Goal: Information Seeking & Learning: Learn about a topic

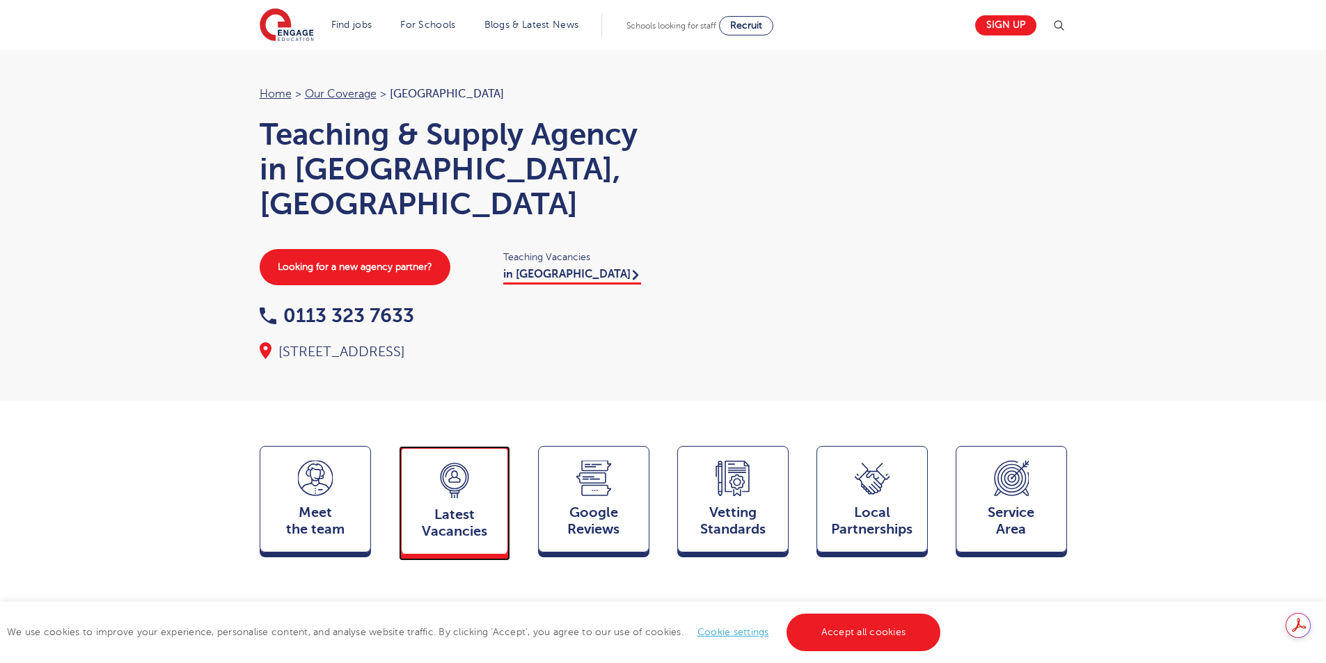
click at [478, 470] on div "Latest Vacancies Jobs" at bounding box center [454, 500] width 111 height 109
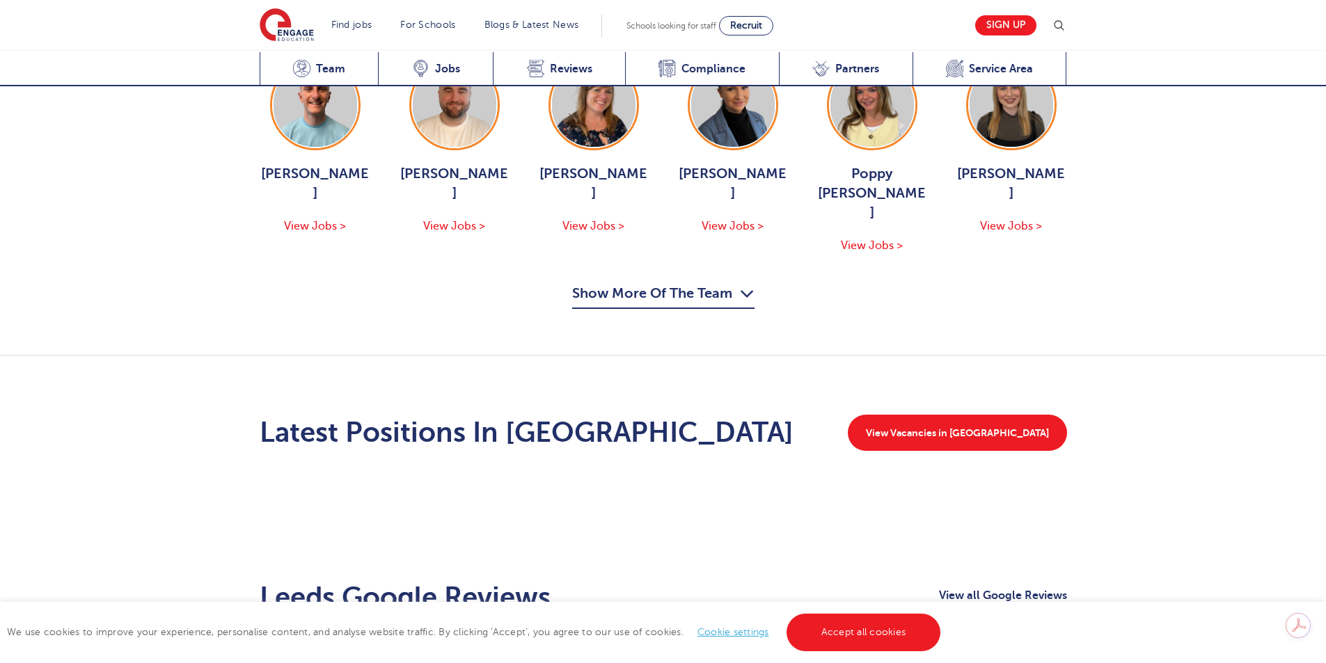
scroll to position [1937, 0]
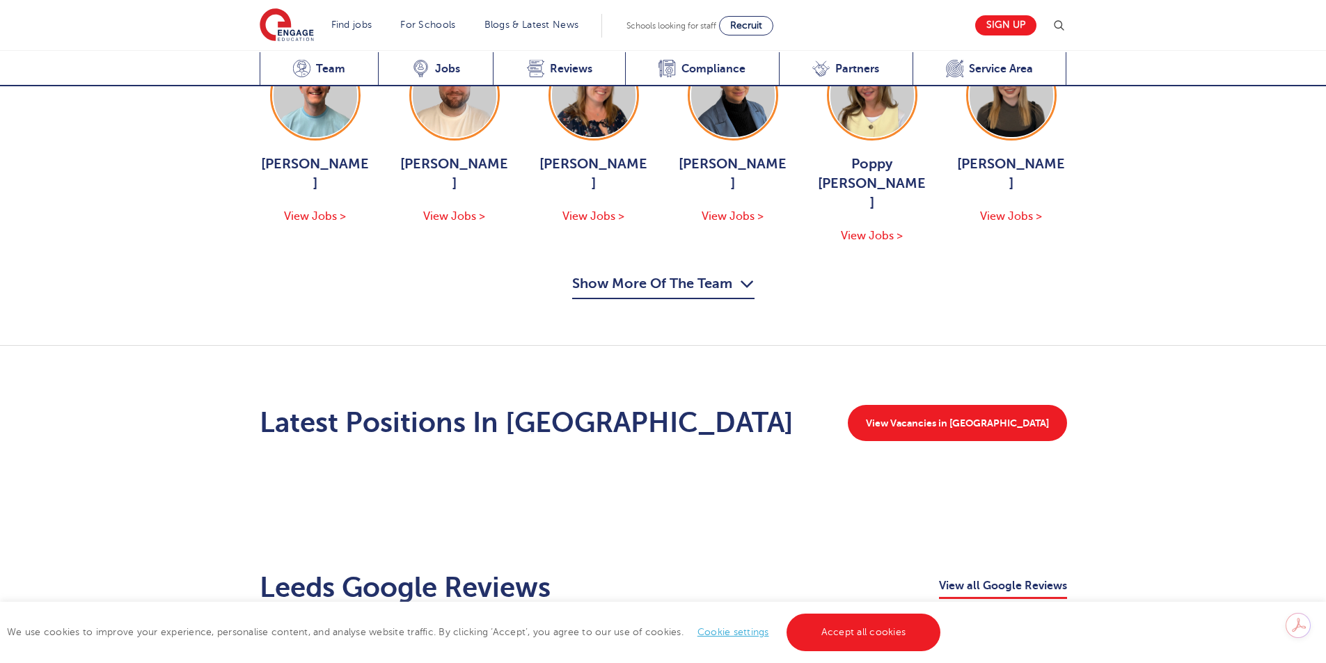
scroll to position [1728, 0]
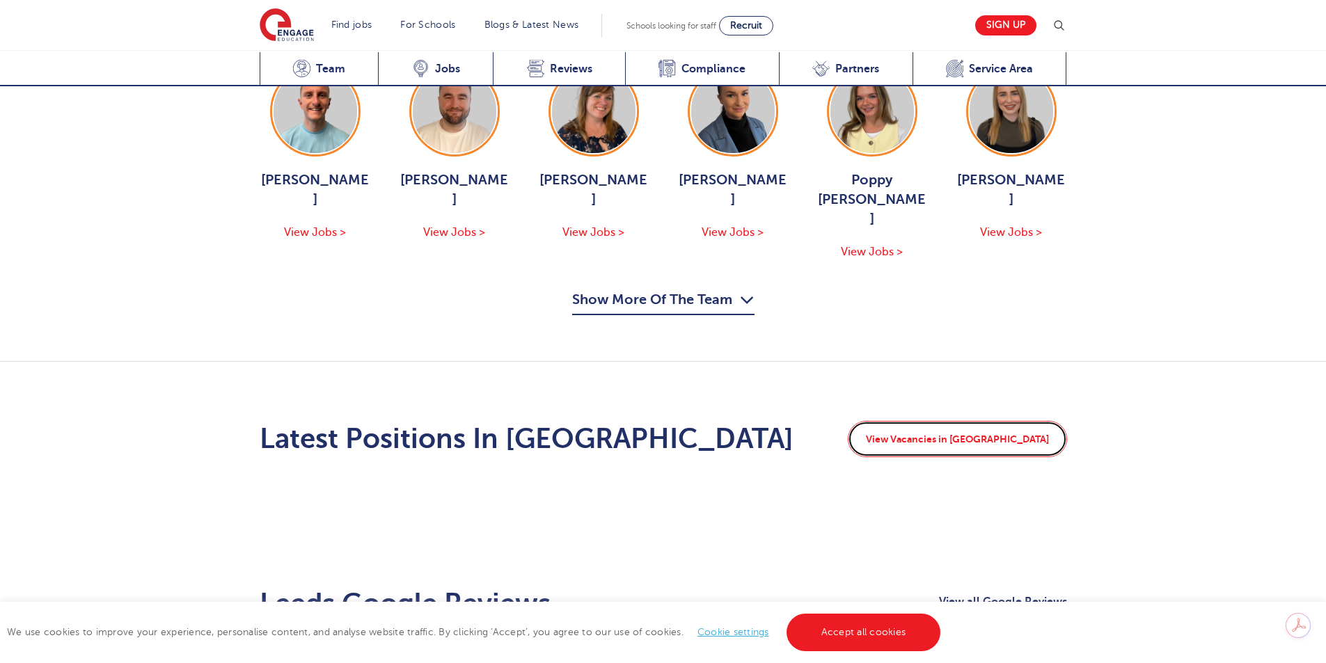
click at [965, 421] on link "View Vacancies in Leeds" at bounding box center [957, 439] width 219 height 36
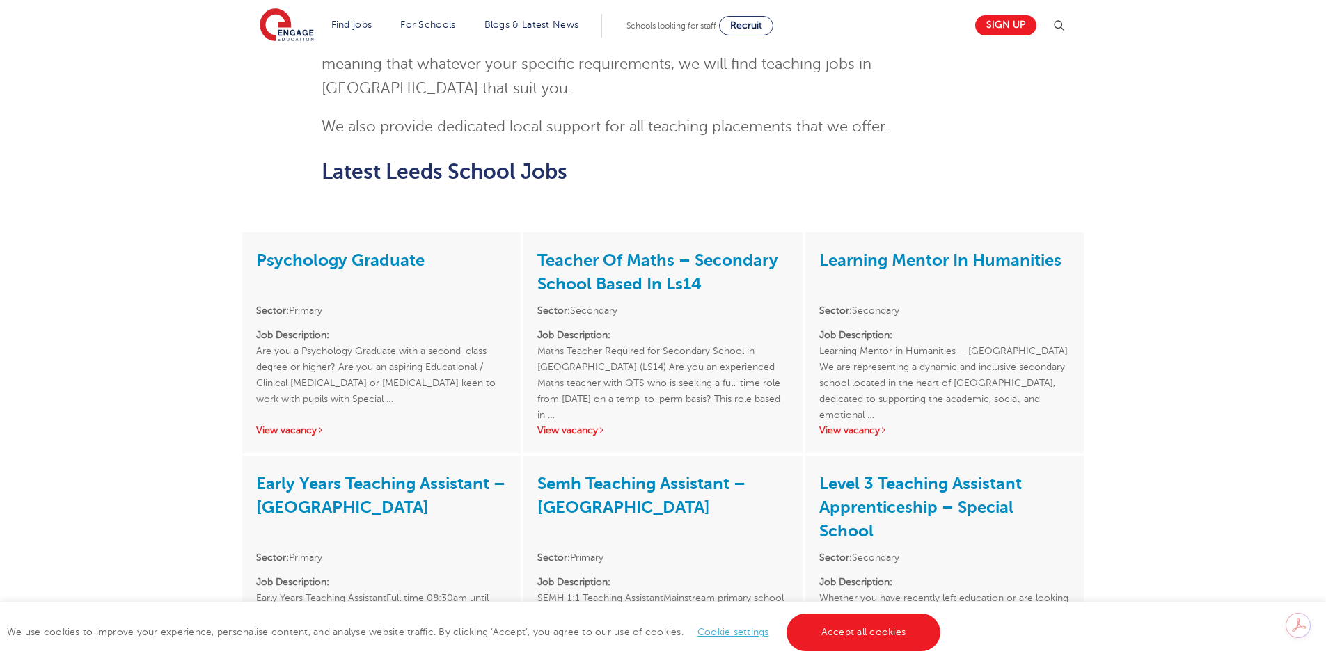
scroll to position [1810, 0]
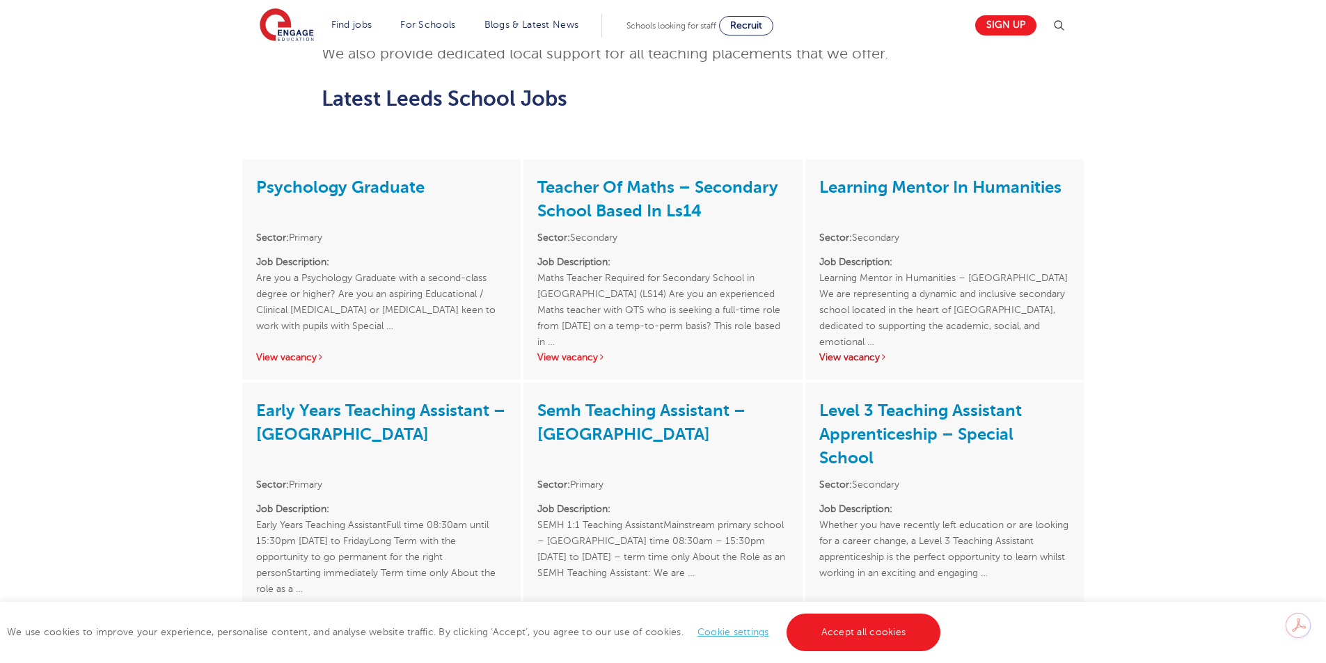
click at [843, 352] on link "View vacancy" at bounding box center [853, 357] width 68 height 10
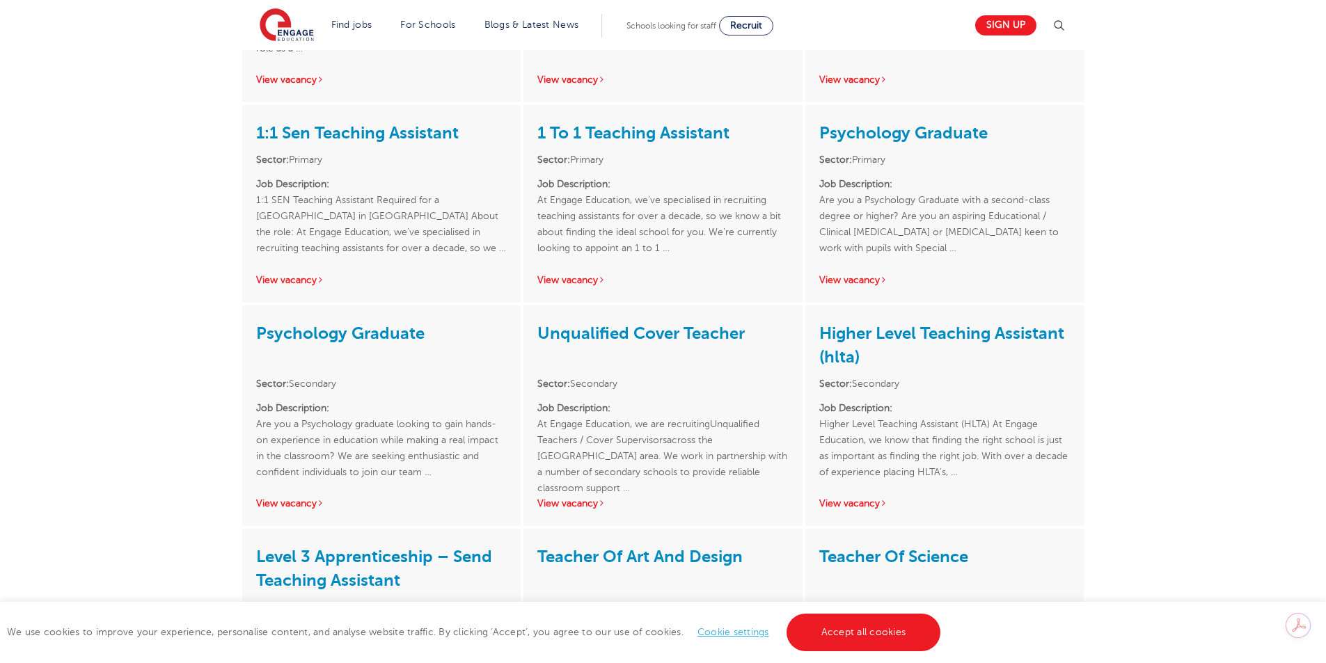
scroll to position [2366, 0]
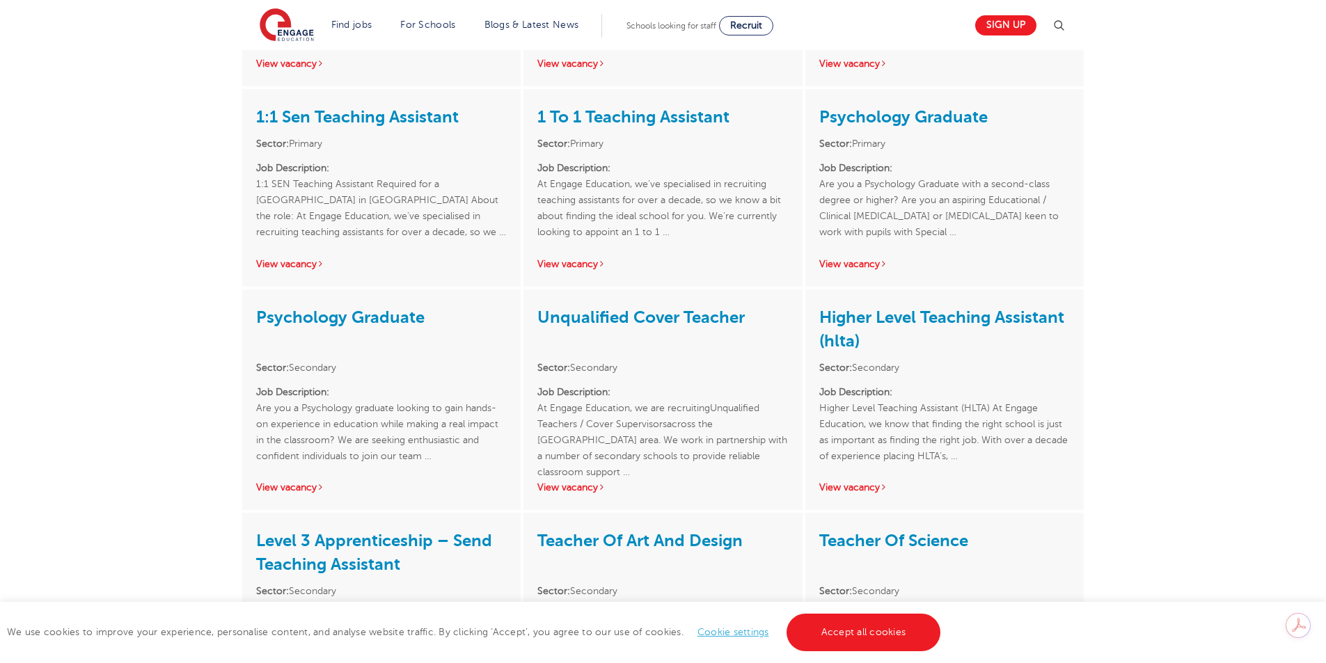
click at [584, 432] on div "Unqualified Cover Teacher Sector: Secondary Job Description: At Engage Educatio…" at bounding box center [662, 400] width 278 height 221
click at [583, 482] on link "View vacancy" at bounding box center [571, 487] width 68 height 10
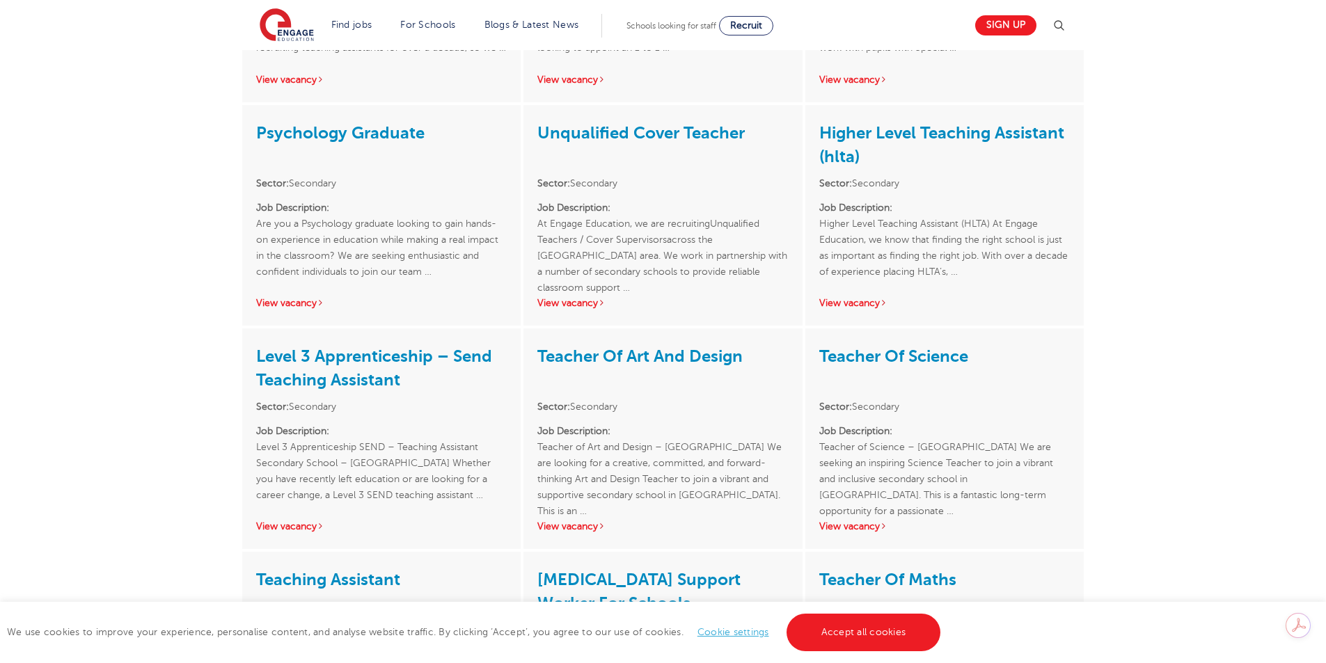
scroll to position [2575, 0]
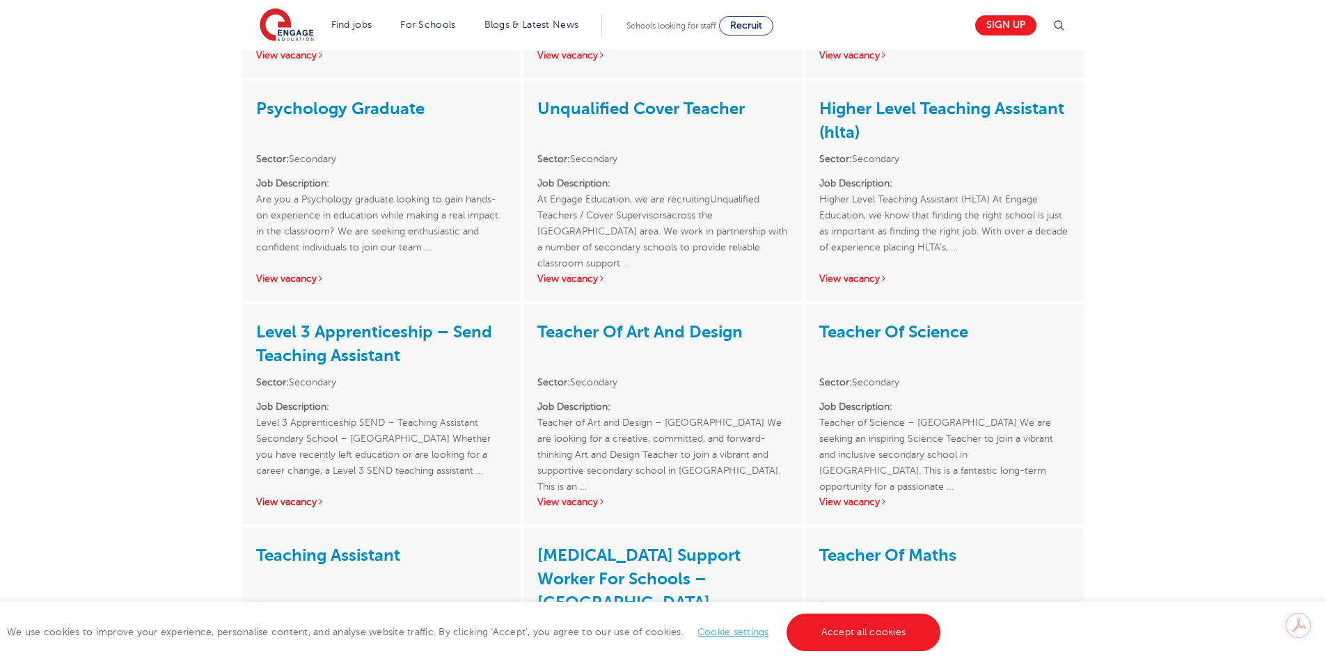
click at [296, 497] on link "View vacancy" at bounding box center [290, 502] width 68 height 10
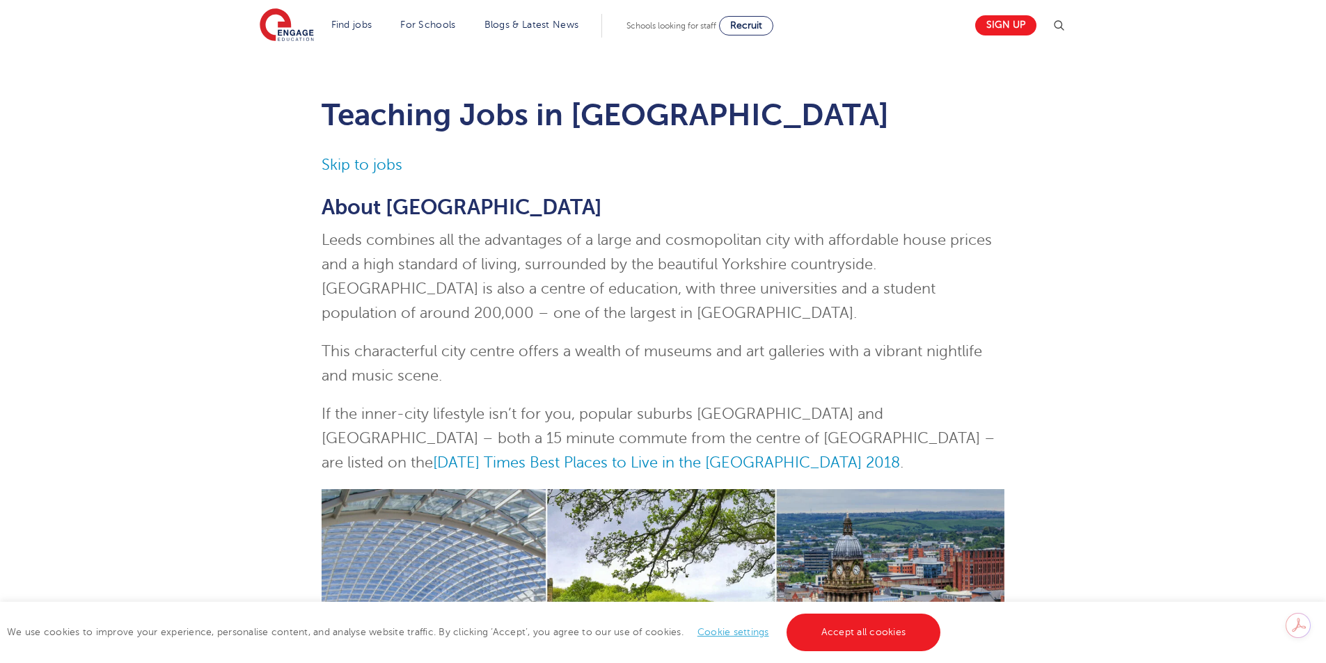
scroll to position [0, 0]
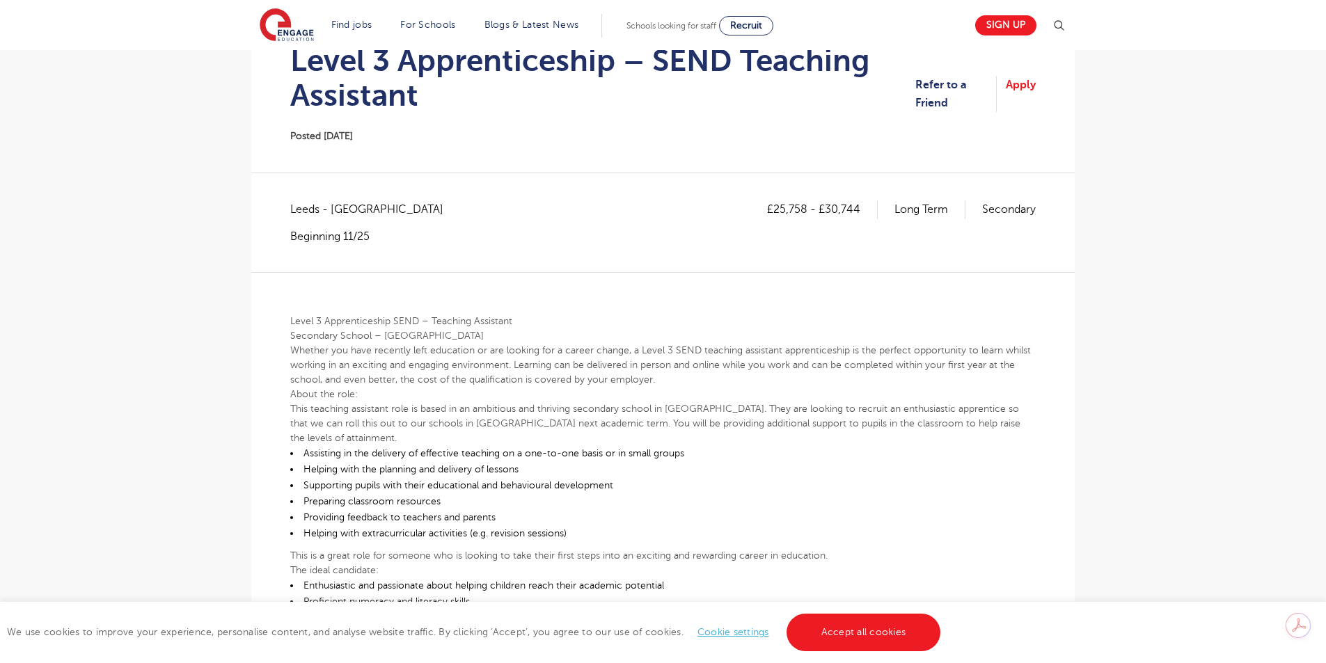
scroll to position [139, 0]
